Goal: Check status: Check status

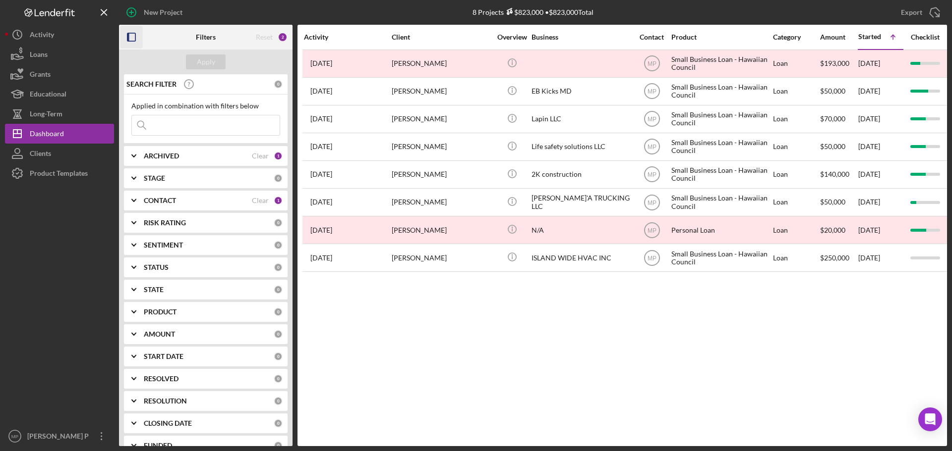
click at [131, 35] on icon "button" at bounding box center [131, 37] width 22 height 22
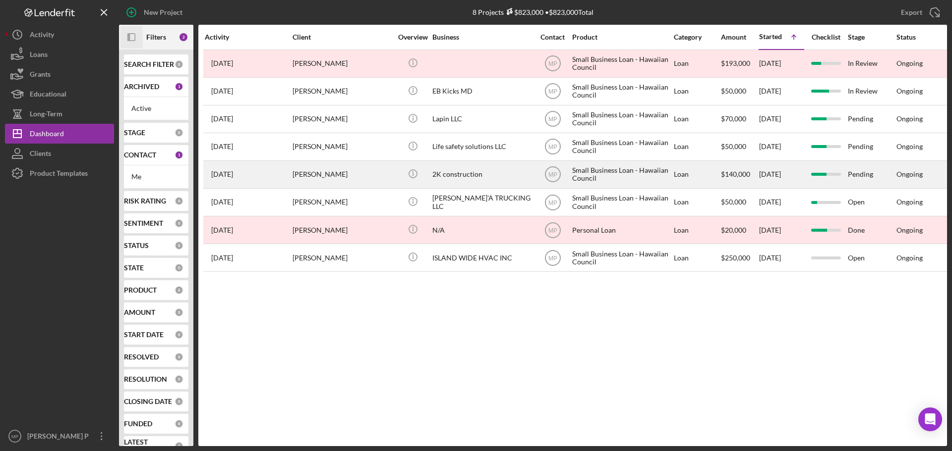
click at [477, 176] on div "2K construction" at bounding box center [481, 175] width 99 height 26
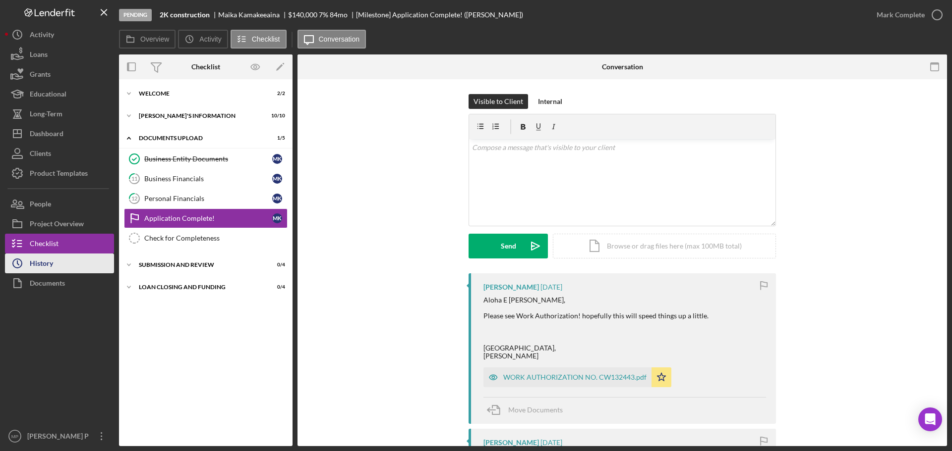
click at [39, 268] on div "History" at bounding box center [41, 265] width 23 height 22
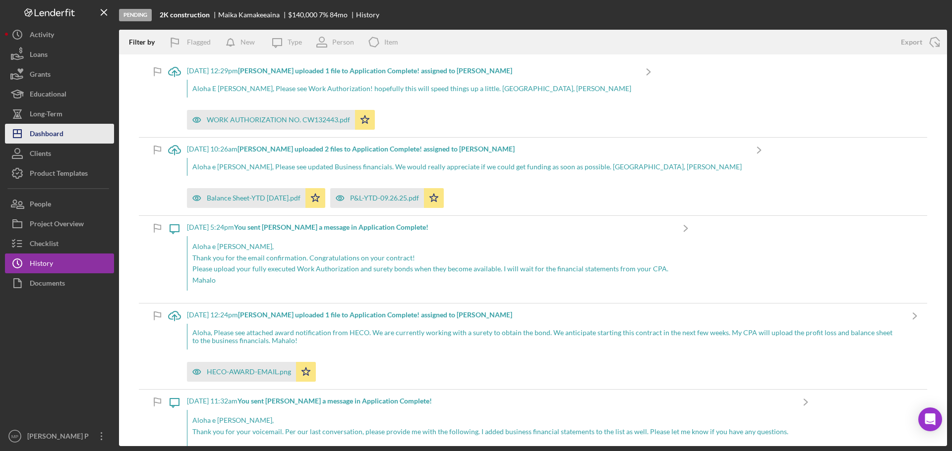
click at [56, 134] on div "Dashboard" at bounding box center [47, 135] width 34 height 22
